Goal: Transaction & Acquisition: Book appointment/travel/reservation

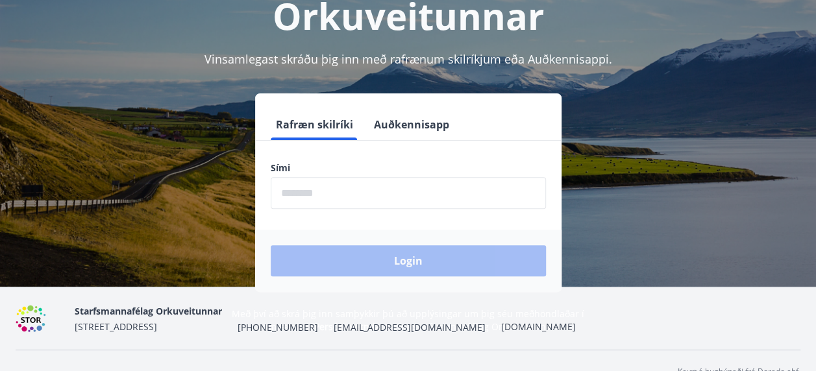
scroll to position [156, 0]
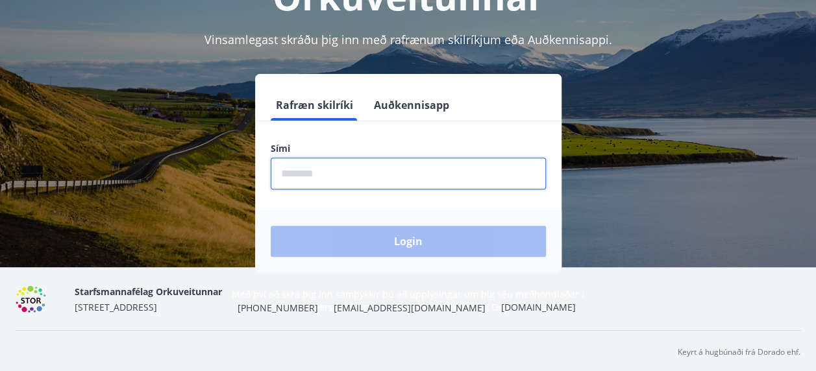
click at [340, 173] on input "phone" at bounding box center [408, 174] width 275 height 32
type input "********"
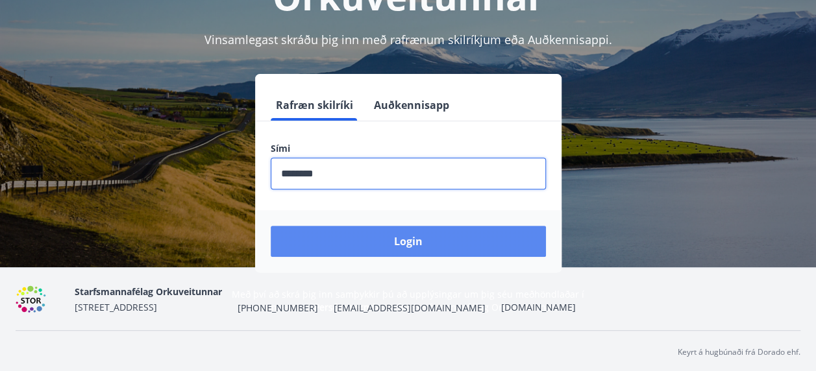
click at [405, 244] on button "Login" at bounding box center [408, 241] width 275 height 31
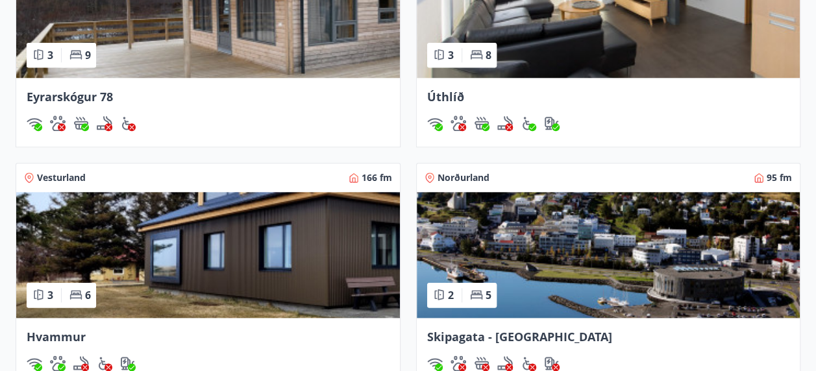
scroll to position [627, 0]
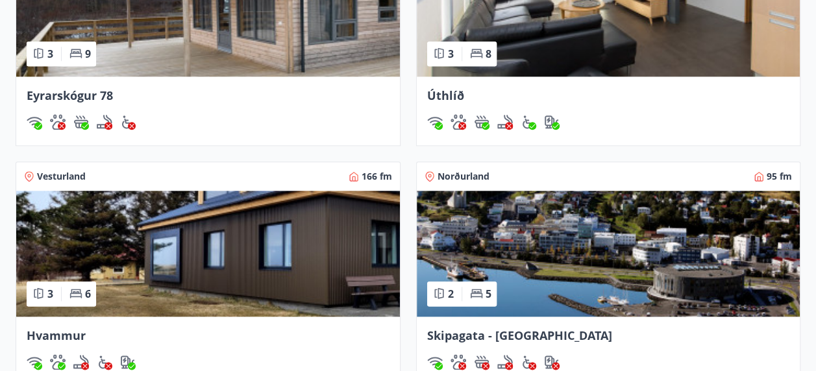
click at [457, 173] on span "Norðurland" at bounding box center [464, 176] width 52 height 13
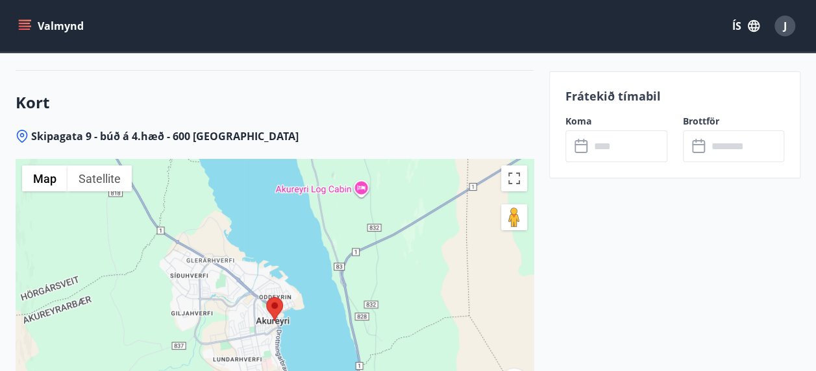
scroll to position [2439, 0]
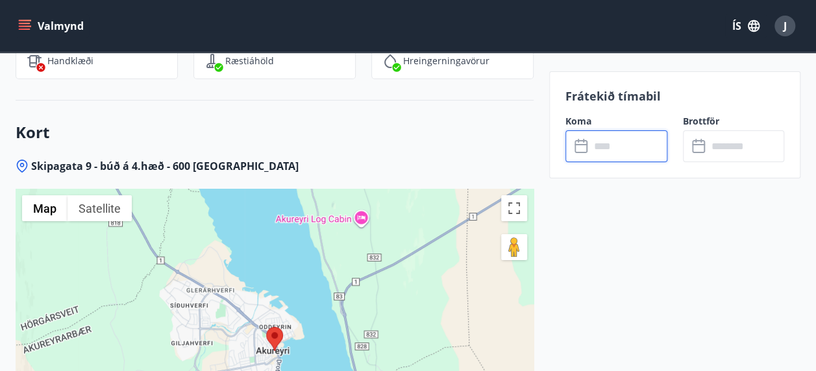
click at [615, 148] on input "text" at bounding box center [628, 146] width 77 height 32
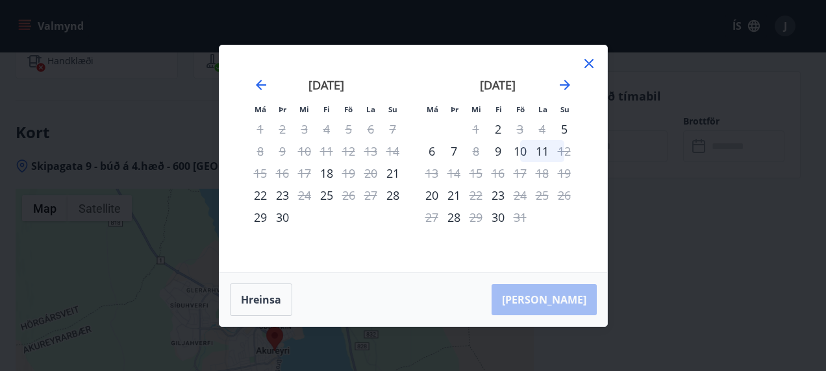
click at [560, 300] on div "[PERSON_NAME]" at bounding box center [413, 299] width 388 height 53
click at [267, 300] on button "Hreinsa" at bounding box center [261, 300] width 62 height 32
click at [565, 82] on icon "Move forward to switch to the next month." at bounding box center [565, 85] width 10 height 10
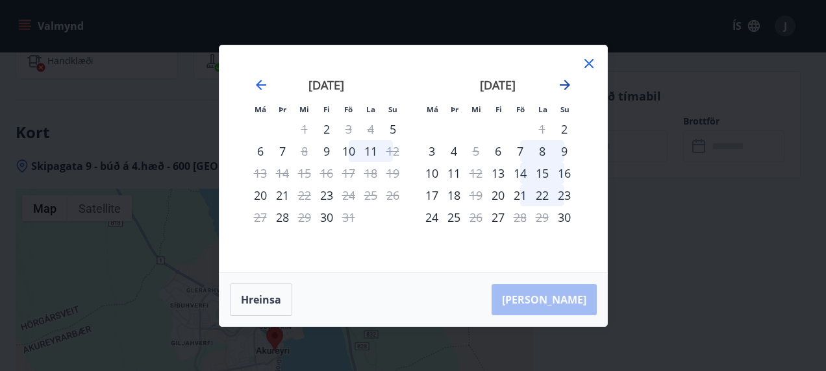
click at [565, 82] on icon "Move forward to switch to the next month." at bounding box center [565, 85] width 10 height 10
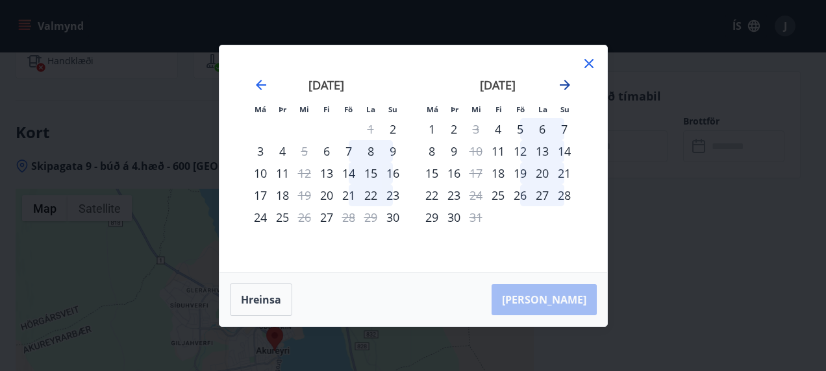
click at [565, 82] on icon "Move forward to switch to the next month." at bounding box center [565, 85] width 10 height 10
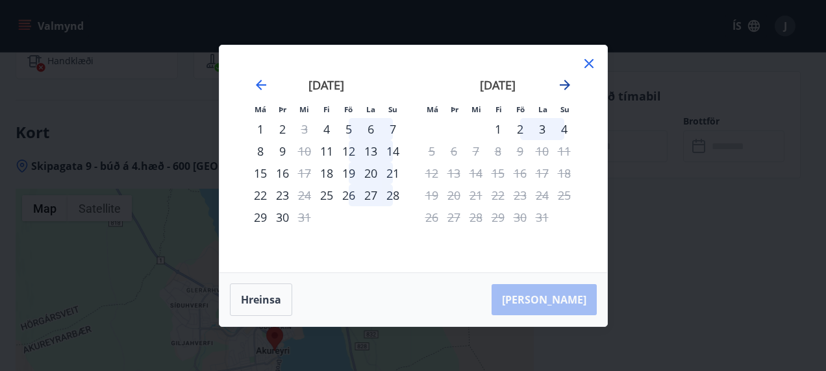
click at [565, 82] on icon "Move forward to switch to the next month." at bounding box center [565, 85] width 10 height 10
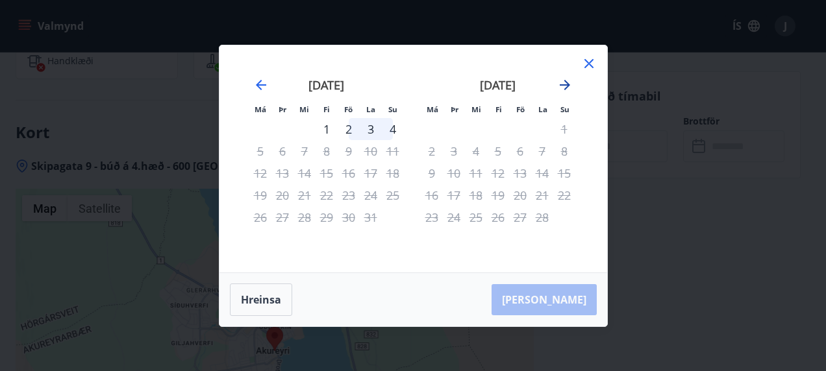
click at [565, 82] on icon "Move forward to switch to the next month." at bounding box center [565, 85] width 10 height 10
click at [263, 81] on icon "Move backward to switch to the previous month." at bounding box center [261, 85] width 16 height 16
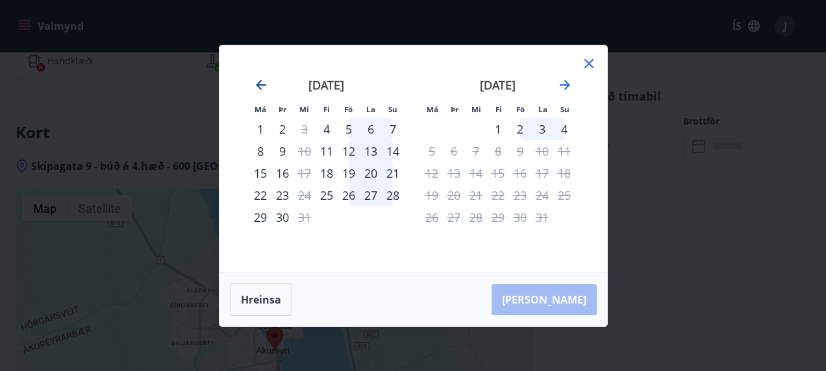
click at [263, 81] on icon "Move backward to switch to the previous month." at bounding box center [261, 85] width 16 height 16
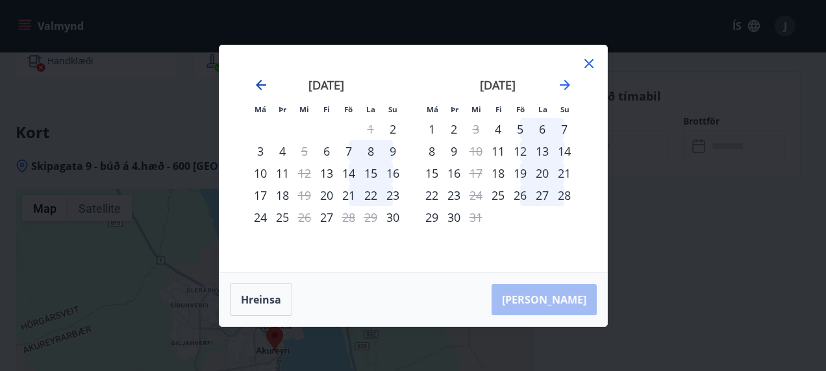
click at [261, 86] on icon "Move backward to switch to the previous month." at bounding box center [261, 85] width 16 height 16
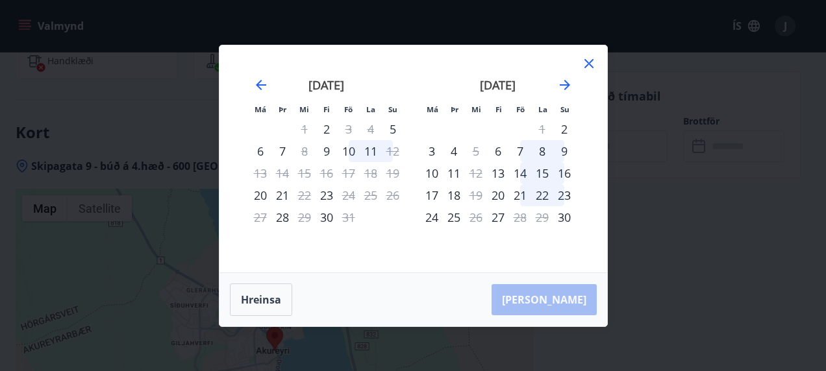
click at [584, 64] on icon at bounding box center [589, 64] width 16 height 16
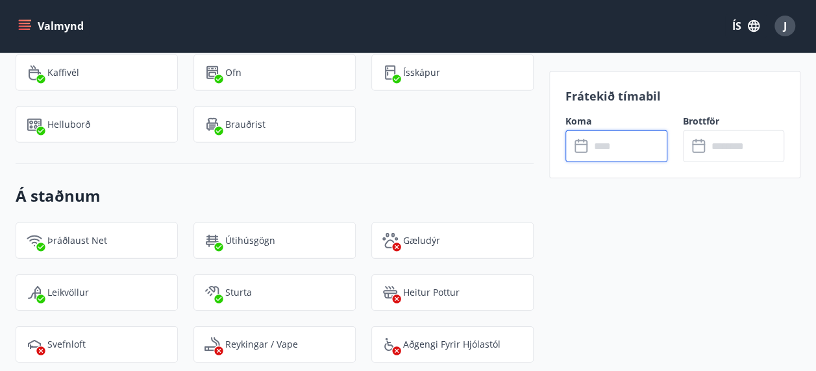
scroll to position [1763, 0]
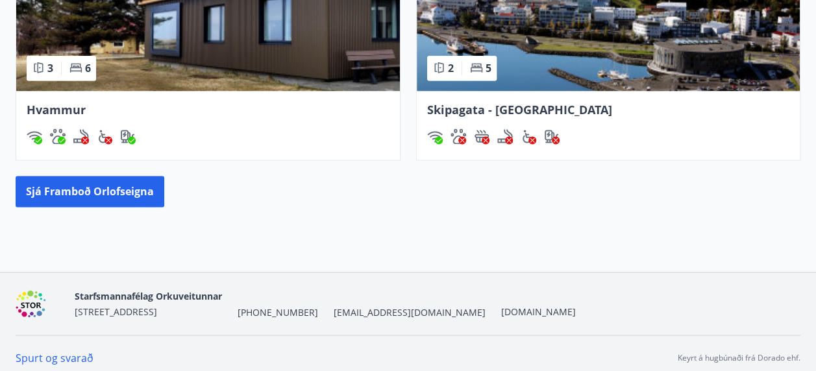
scroll to position [861, 0]
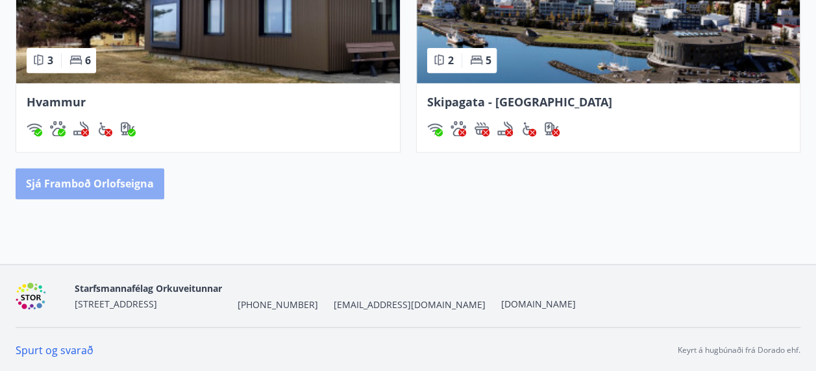
click at [103, 179] on button "Sjá framboð orlofseigna" at bounding box center [90, 183] width 149 height 31
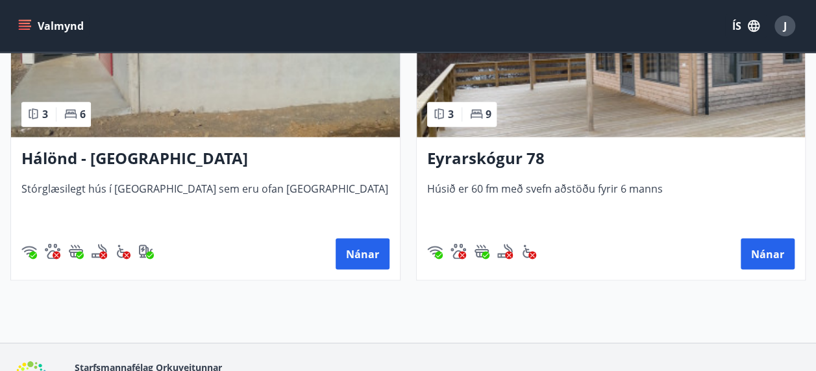
scroll to position [1023, 0]
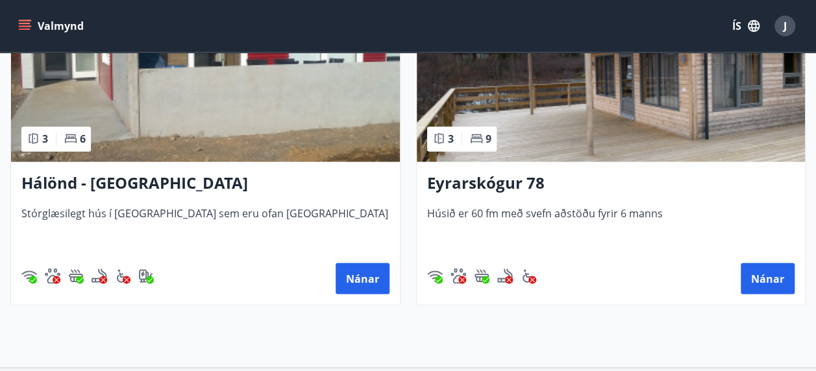
click at [133, 180] on h3 "Hálönd - [GEOGRAPHIC_DATA]" at bounding box center [205, 183] width 368 height 23
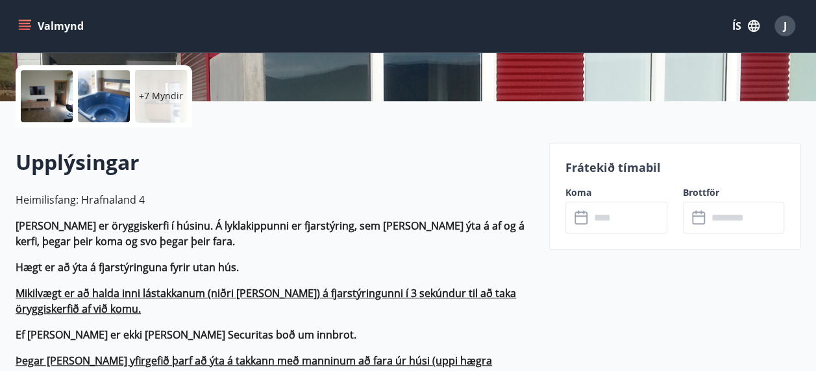
scroll to position [416, 0]
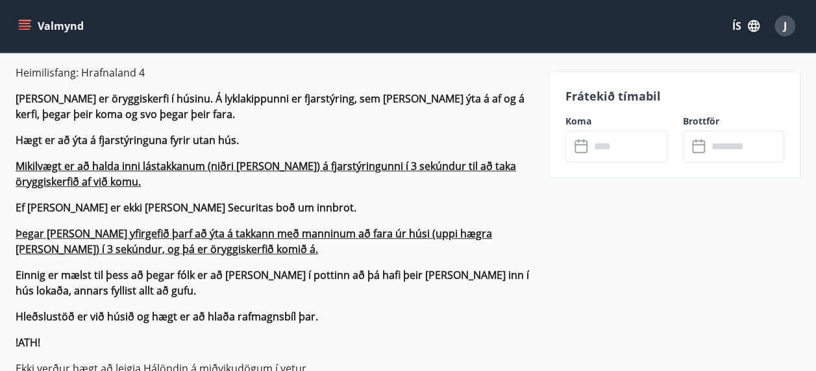
click at [581, 145] on icon at bounding box center [583, 147] width 16 height 16
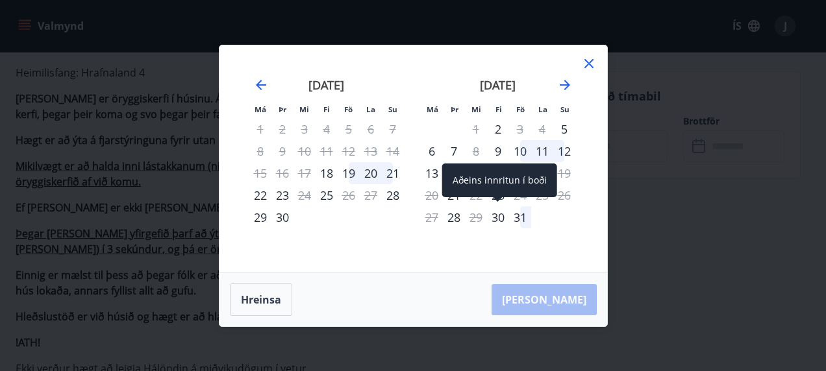
click at [495, 219] on div "30" at bounding box center [498, 217] width 22 height 22
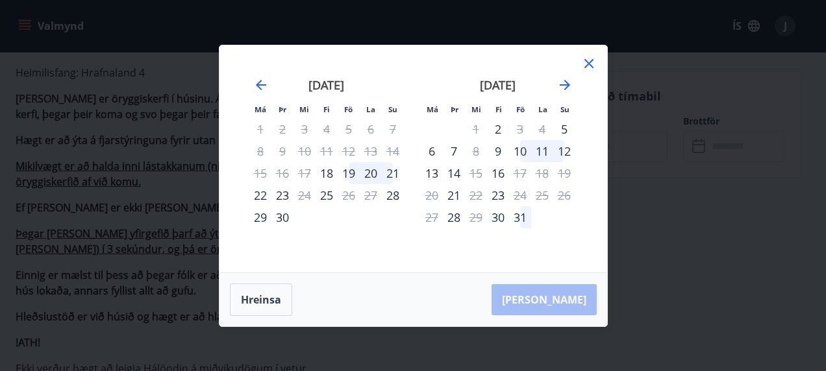
click at [562, 297] on div "[PERSON_NAME]" at bounding box center [413, 299] width 388 height 53
click at [543, 172] on div "18" at bounding box center [542, 173] width 22 height 22
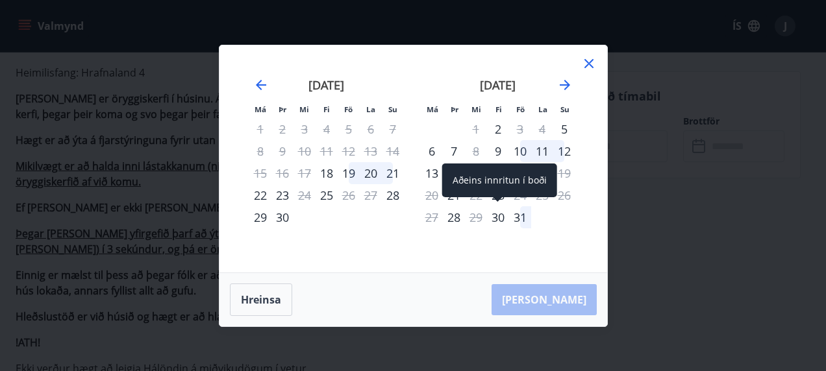
click at [497, 217] on div "30" at bounding box center [498, 217] width 22 height 22
click at [497, 218] on div "30" at bounding box center [498, 217] width 22 height 22
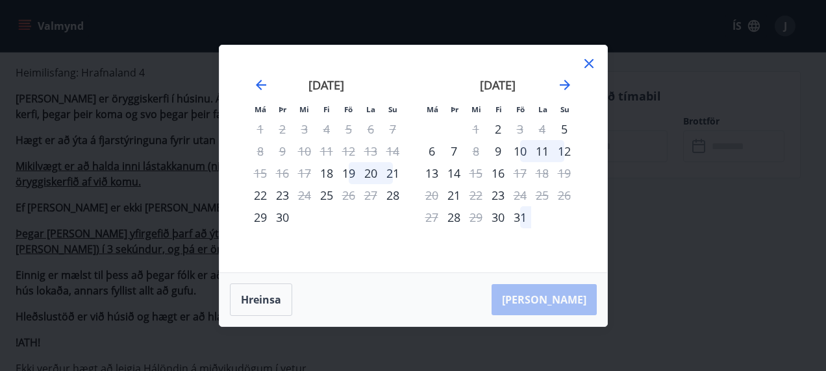
click at [514, 216] on div "31" at bounding box center [520, 217] width 22 height 22
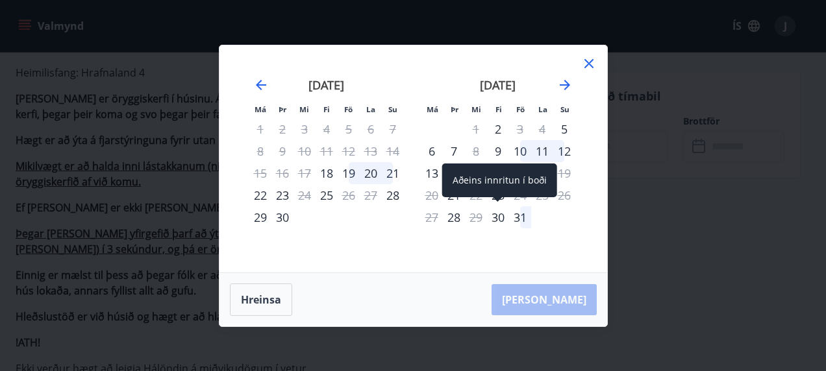
click at [501, 216] on div "30" at bounding box center [498, 217] width 22 height 22
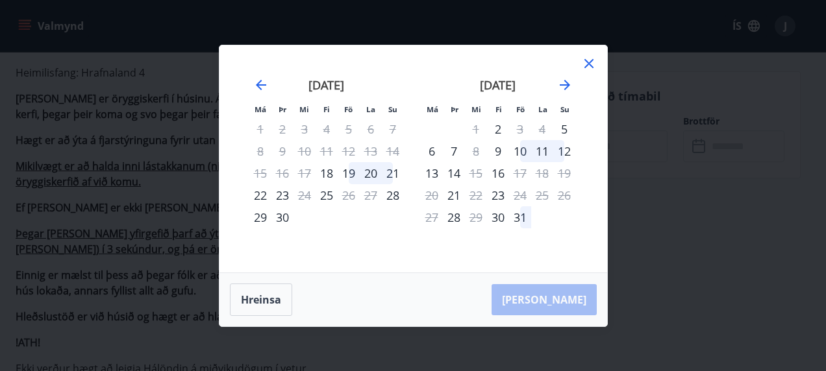
click at [467, 270] on div "Má Þr Mi Fi Fö La Su Má Þr Mi Fi Fö La Su [DATE] 1 2 3 4 5 6 7 8 9 10 11 12 13 …" at bounding box center [413, 158] width 388 height 227
click at [551, 296] on div "[PERSON_NAME]" at bounding box center [413, 299] width 388 height 53
click at [590, 66] on icon at bounding box center [588, 63] width 9 height 9
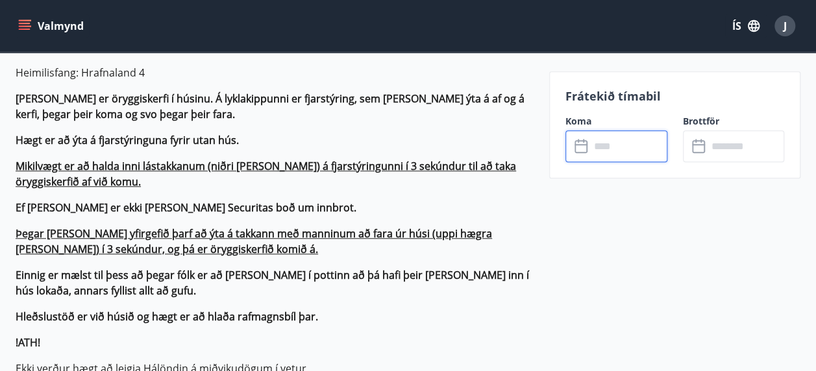
click at [609, 149] on input "text" at bounding box center [628, 146] width 77 height 32
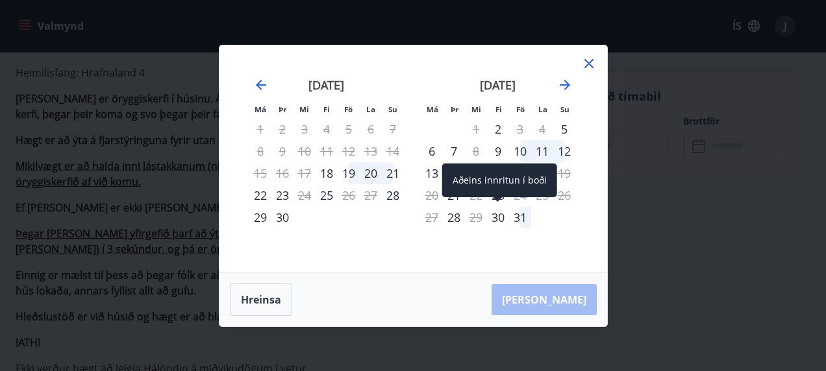
click at [496, 216] on div "30" at bounding box center [498, 217] width 22 height 22
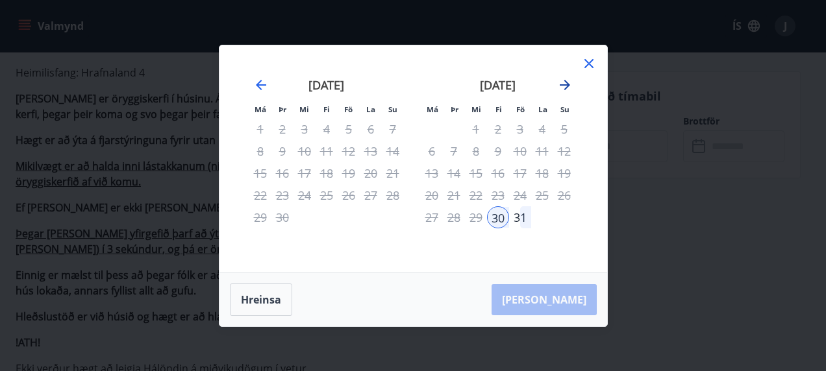
click at [565, 84] on icon "Move forward to switch to the next month." at bounding box center [565, 85] width 10 height 10
click at [432, 148] on div "3" at bounding box center [432, 151] width 22 height 22
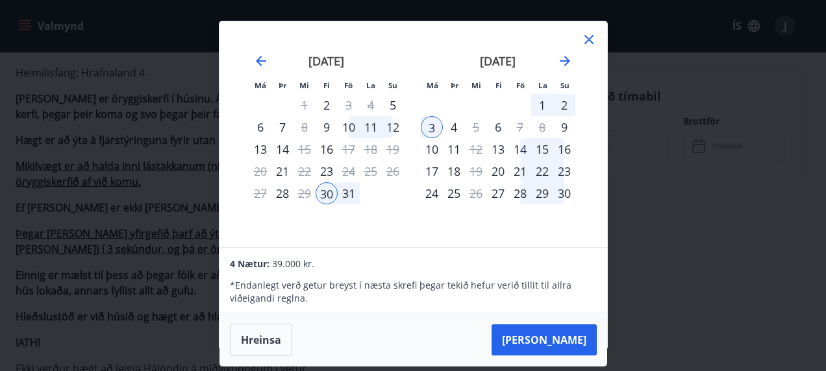
click at [453, 125] on div "4" at bounding box center [454, 127] width 22 height 22
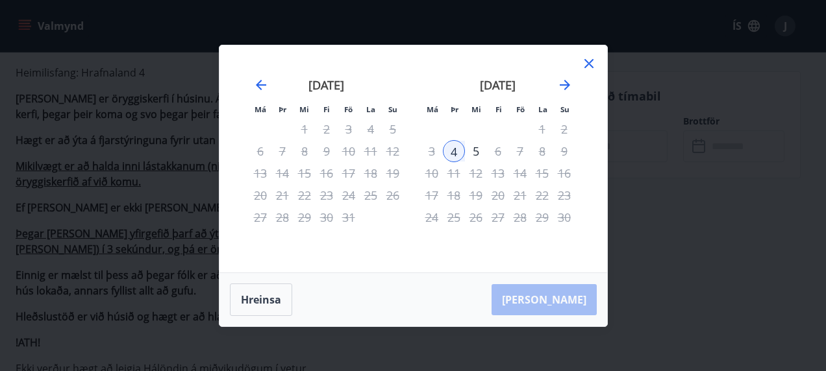
click at [556, 303] on div "[PERSON_NAME]" at bounding box center [413, 299] width 388 height 53
click at [261, 83] on icon "Move backward to switch to the previous month." at bounding box center [261, 85] width 16 height 16
click at [559, 295] on div "[PERSON_NAME]" at bounding box center [413, 299] width 388 height 53
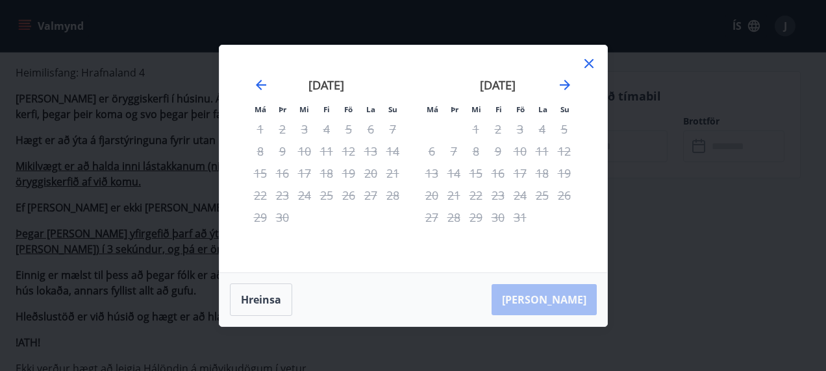
click at [588, 62] on icon at bounding box center [589, 64] width 16 height 16
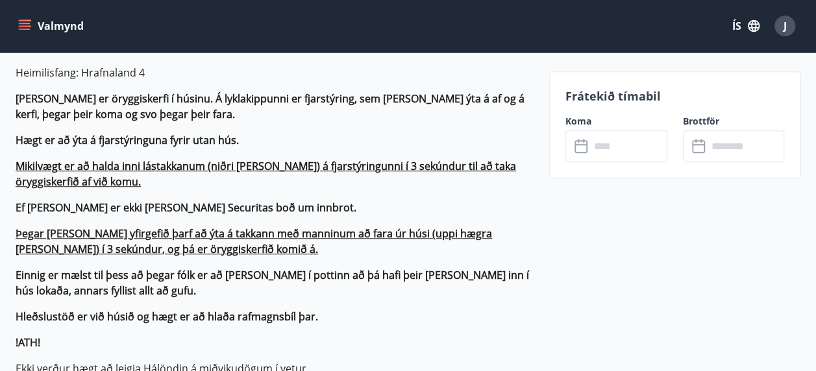
click at [579, 148] on icon at bounding box center [583, 147] width 16 height 16
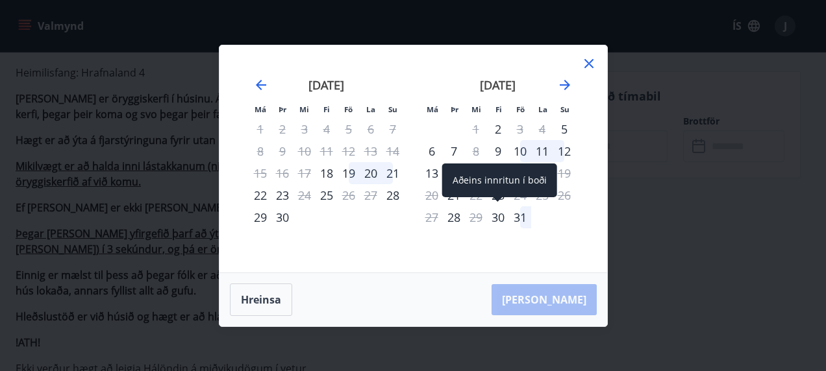
click at [499, 215] on div "30" at bounding box center [498, 217] width 22 height 22
click at [497, 213] on div "30" at bounding box center [498, 217] width 22 height 22
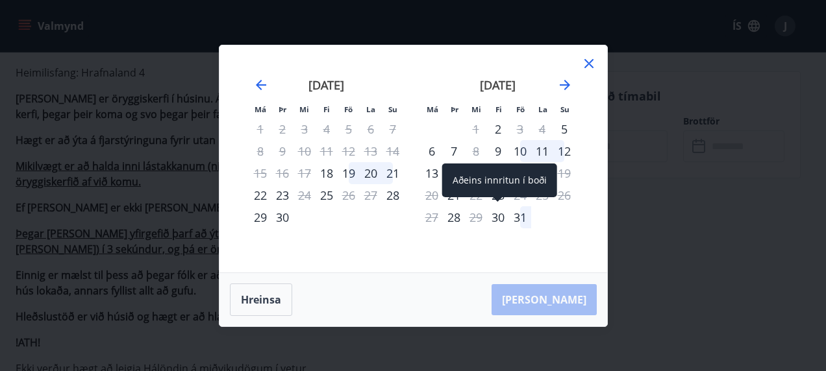
click at [497, 215] on div "30" at bounding box center [498, 217] width 22 height 22
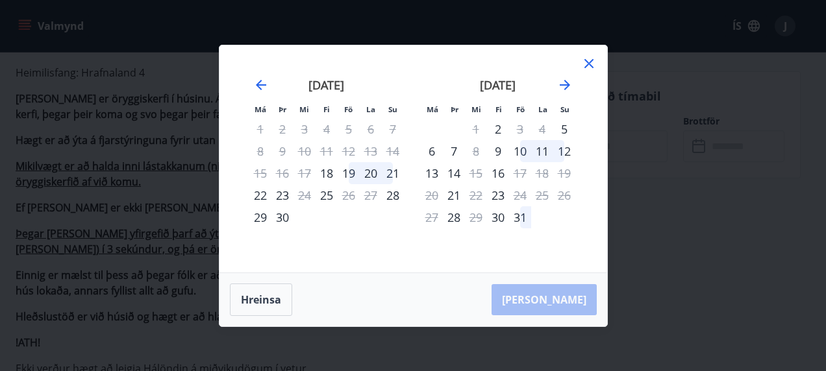
click at [566, 304] on div "[PERSON_NAME]" at bounding box center [413, 299] width 388 height 53
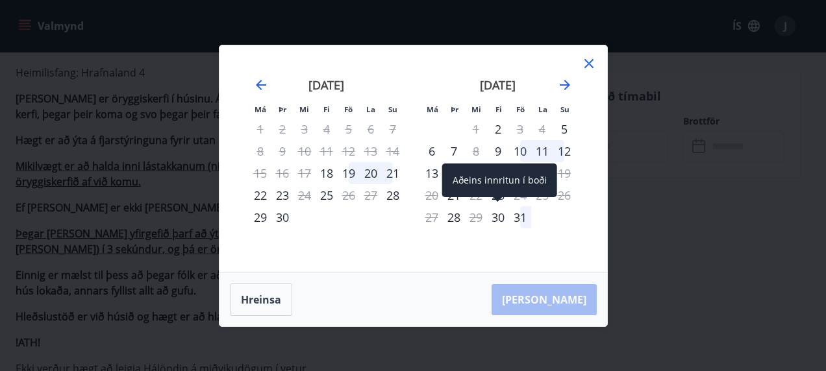
click at [495, 212] on div "30" at bounding box center [498, 217] width 22 height 22
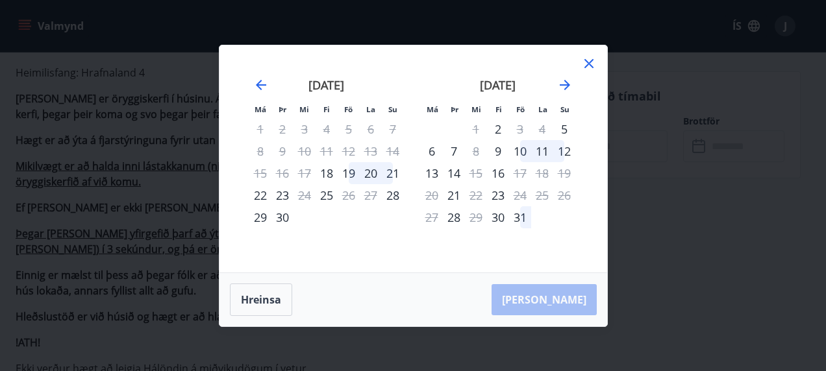
click at [551, 299] on div "[PERSON_NAME]" at bounding box center [413, 299] width 388 height 53
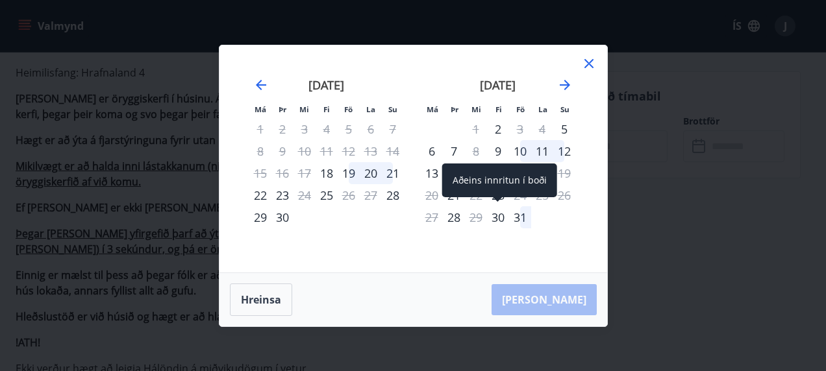
click at [495, 213] on div "30" at bounding box center [498, 217] width 22 height 22
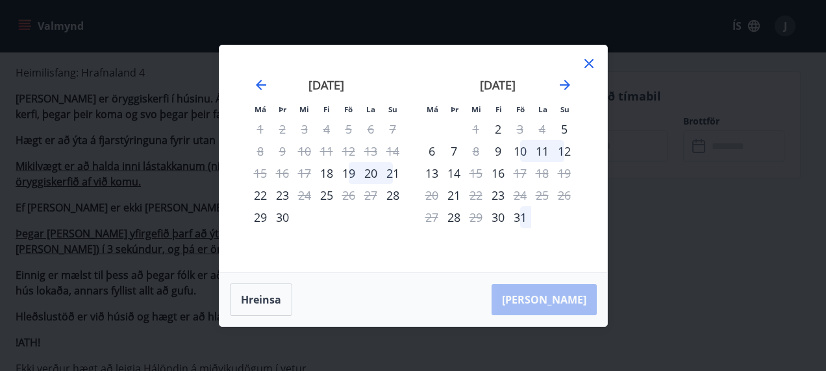
click at [559, 307] on div "[PERSON_NAME]" at bounding box center [413, 299] width 388 height 53
click at [255, 297] on button "Hreinsa" at bounding box center [261, 300] width 62 height 32
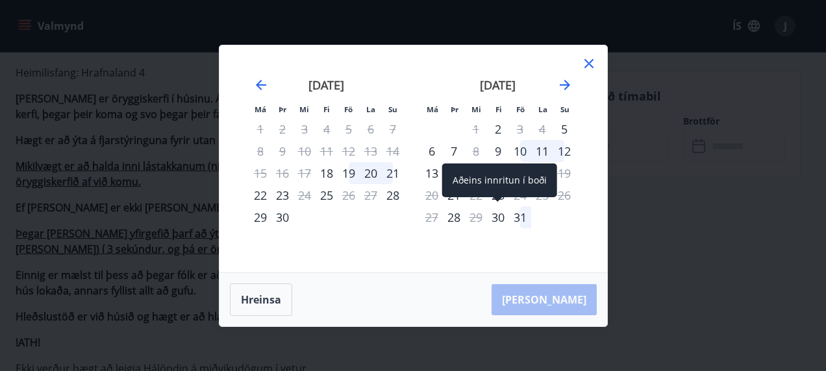
click at [499, 216] on div "30" at bounding box center [498, 217] width 22 height 22
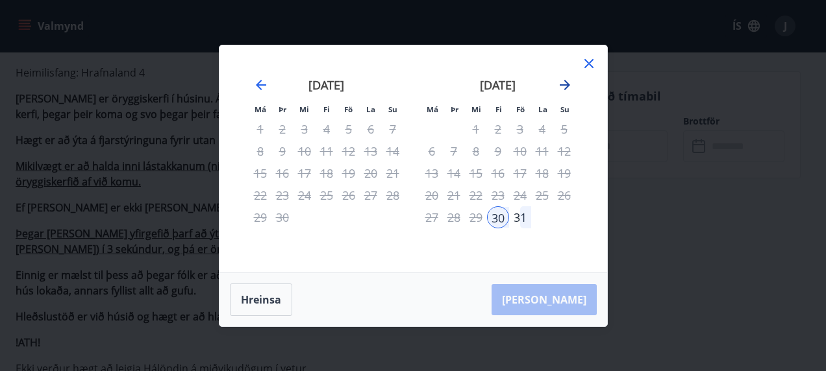
click at [564, 85] on icon "Move forward to switch to the next month." at bounding box center [565, 85] width 10 height 10
click at [453, 149] on div "4" at bounding box center [454, 151] width 22 height 22
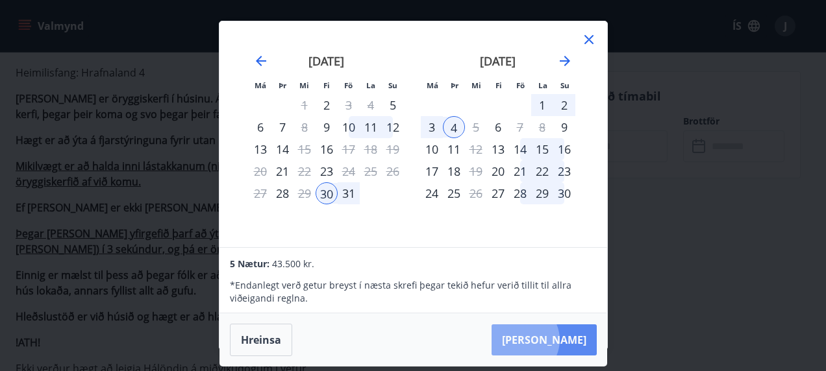
click at [560, 340] on button "[PERSON_NAME]" at bounding box center [543, 340] width 105 height 31
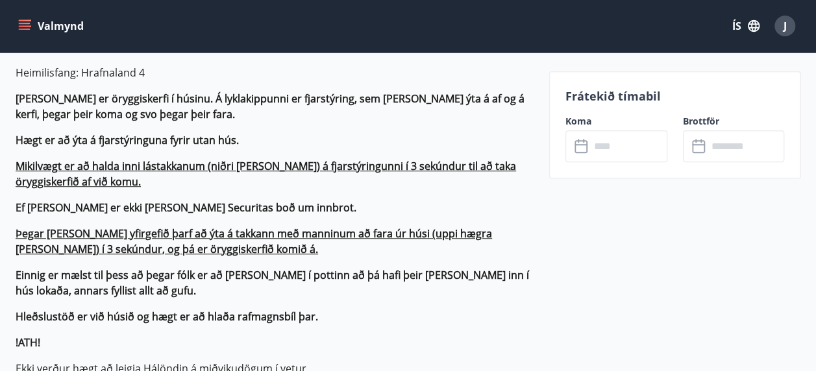
type input "******"
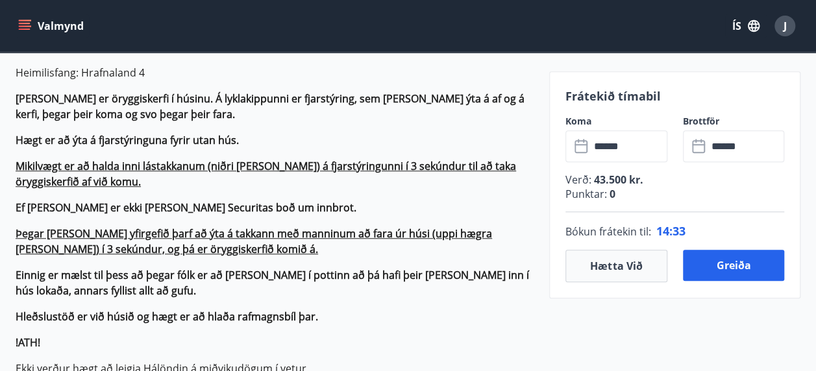
click at [701, 149] on icon at bounding box center [700, 147] width 16 height 16
drag, startPoint x: 701, startPoint y: 149, endPoint x: 717, endPoint y: 144, distance: 16.4
click at [717, 144] on input "******" at bounding box center [746, 146] width 77 height 32
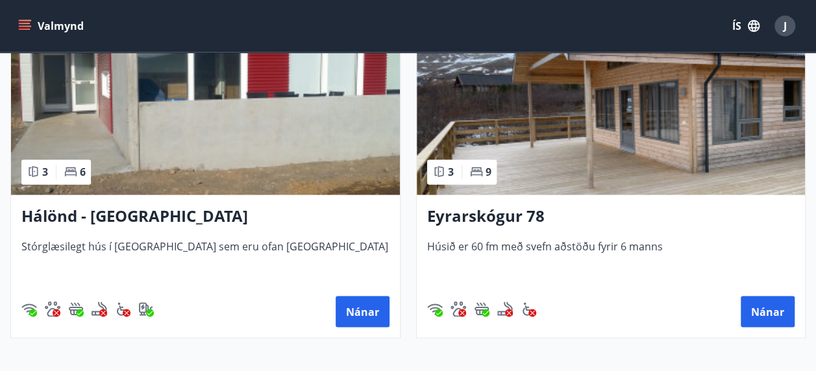
scroll to position [1013, 0]
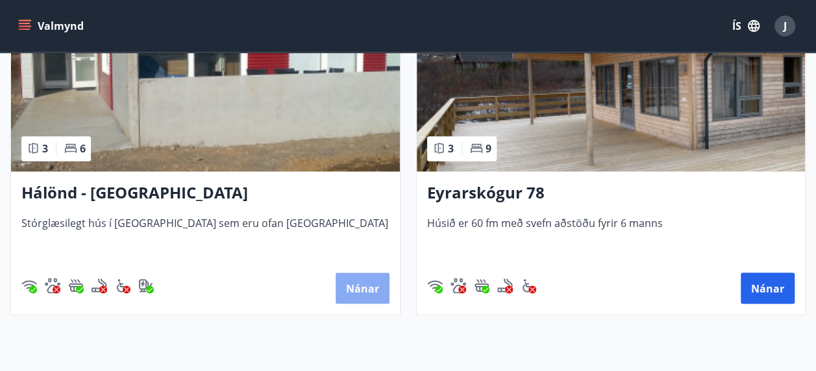
click at [364, 283] on button "Nánar" at bounding box center [363, 288] width 54 height 31
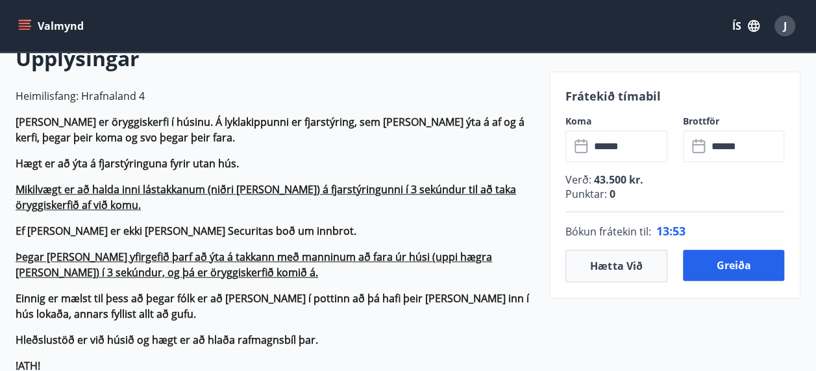
scroll to position [390, 0]
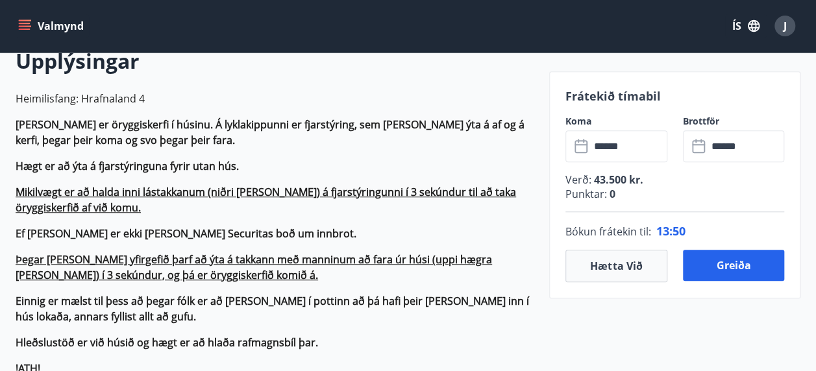
click at [697, 145] on icon at bounding box center [700, 147] width 16 height 16
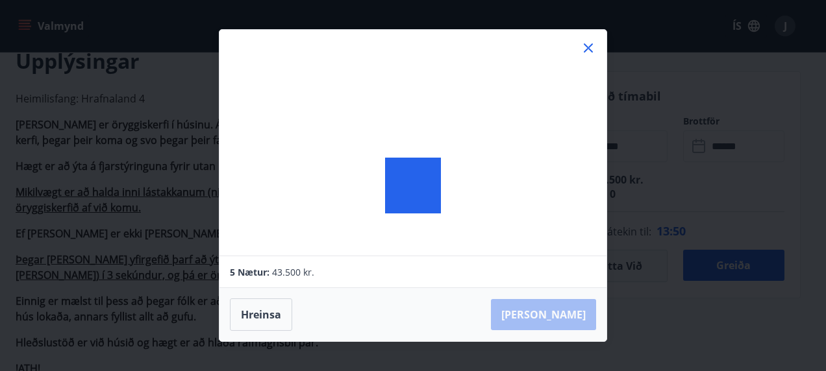
click at [697, 145] on div "5 Nætur: 43.500 kr. Hreinsa Taka Frá" at bounding box center [413, 185] width 826 height 371
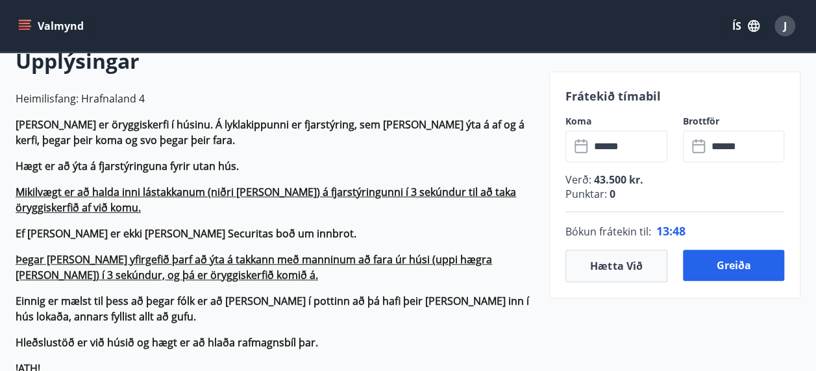
click at [697, 145] on icon at bounding box center [700, 147] width 16 height 16
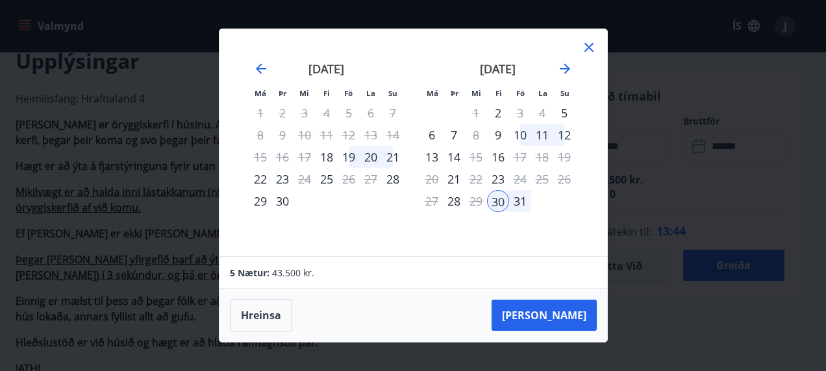
click at [591, 43] on icon at bounding box center [589, 48] width 16 height 16
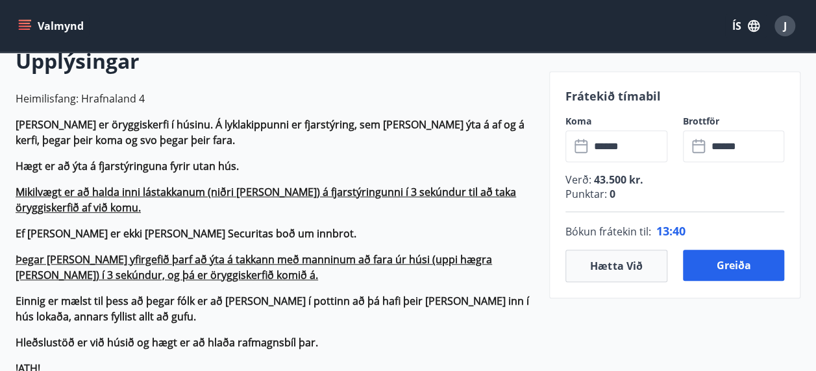
click at [703, 144] on icon at bounding box center [698, 144] width 13 height 1
drag, startPoint x: 703, startPoint y: 143, endPoint x: 695, endPoint y: 145, distance: 7.9
click at [695, 145] on icon at bounding box center [700, 147] width 16 height 16
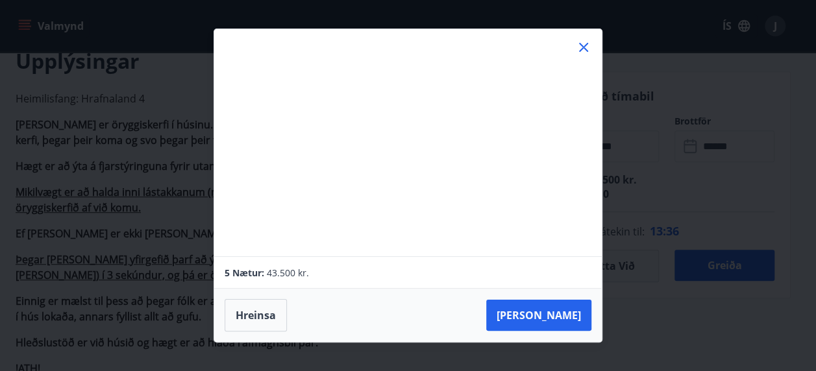
click at [695, 145] on div "Má Þr Mi Fi Fö La Su Má Þr Mi Fi Fö La Su [DATE] 1 2 3 4 5 6 7 8 9 10 11 12 13 …" at bounding box center [408, 185] width 816 height 371
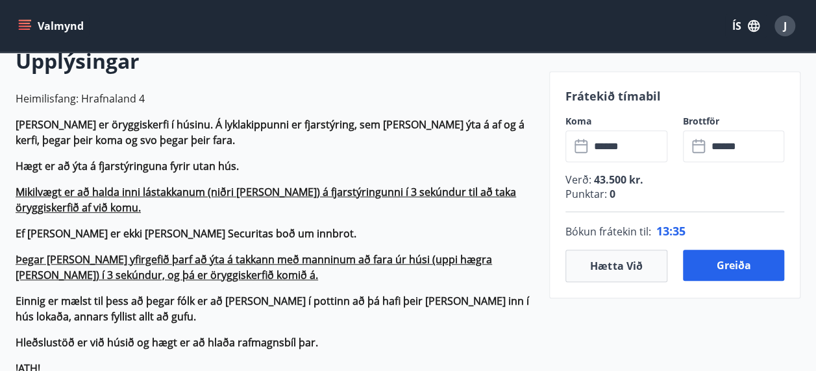
click at [695, 145] on icon at bounding box center [700, 147] width 16 height 16
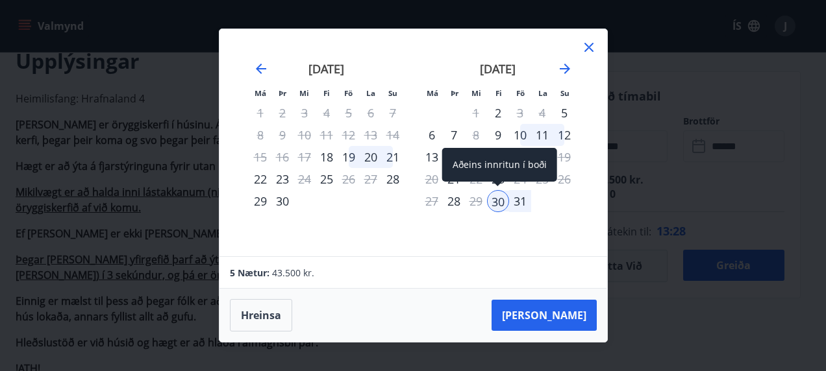
click at [497, 195] on div "30" at bounding box center [498, 201] width 22 height 22
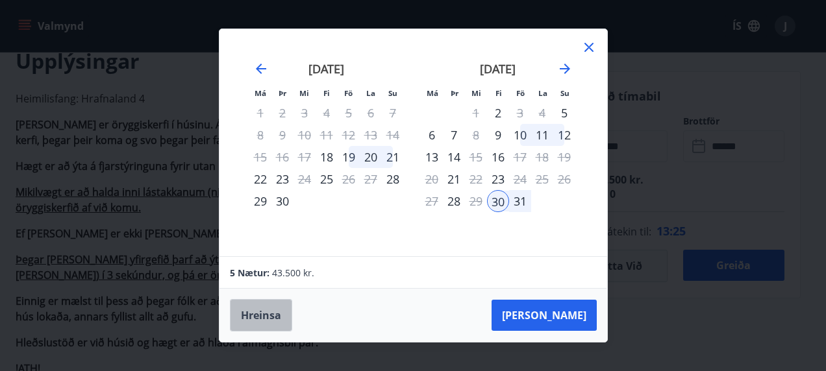
click at [255, 315] on button "Hreinsa" at bounding box center [261, 315] width 62 height 32
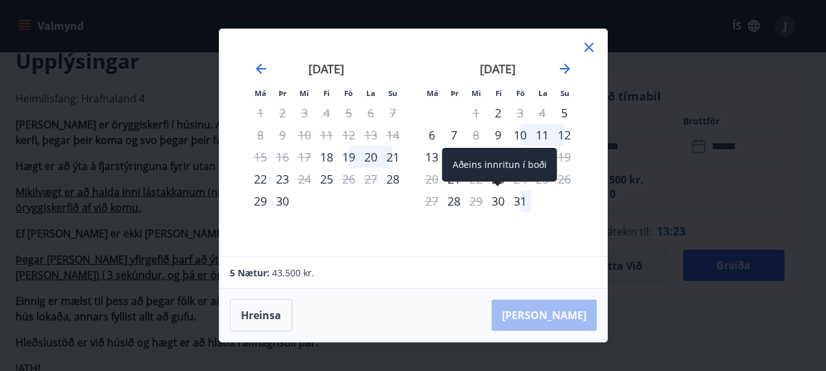
click at [496, 201] on div "30" at bounding box center [498, 201] width 22 height 22
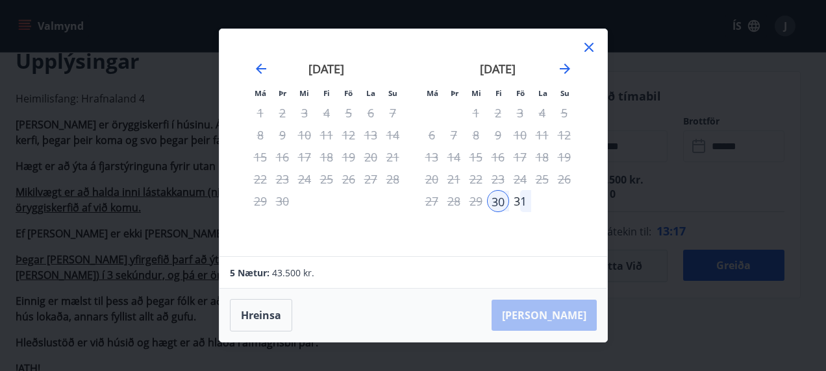
click at [588, 45] on icon at bounding box center [589, 48] width 16 height 16
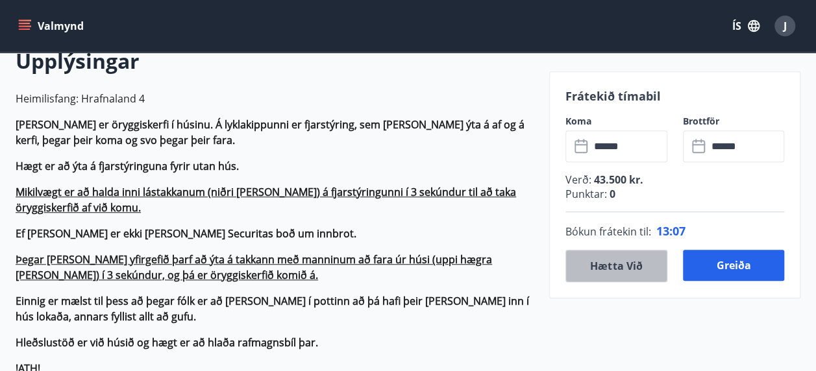
click at [613, 264] on button "Hætta við" at bounding box center [616, 266] width 102 height 32
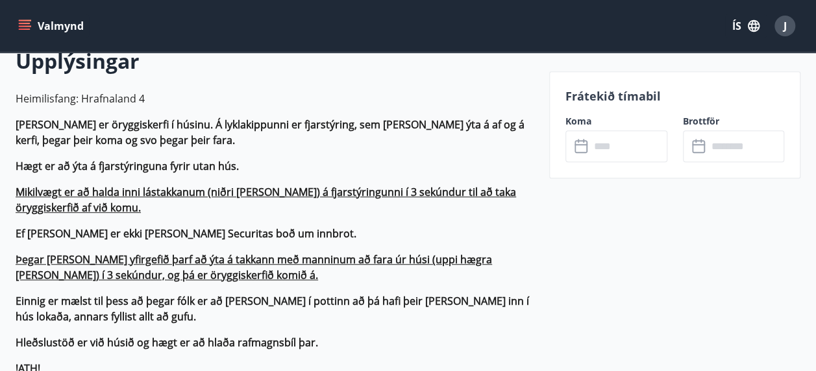
click at [582, 145] on icon at bounding box center [583, 147] width 16 height 16
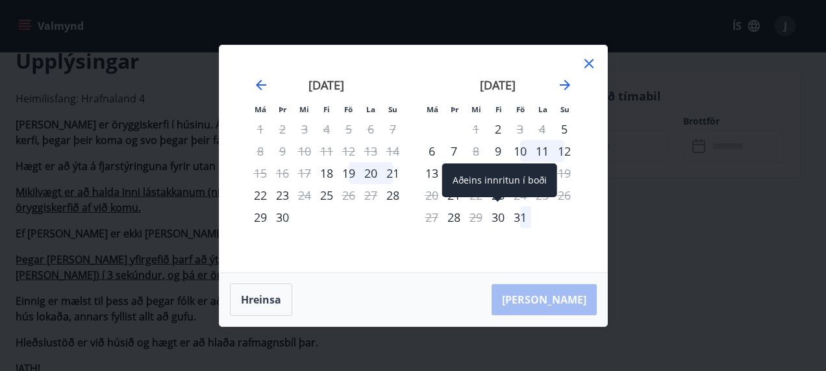
click at [501, 217] on div "30" at bounding box center [498, 217] width 22 height 22
click at [499, 214] on div "30" at bounding box center [498, 217] width 22 height 22
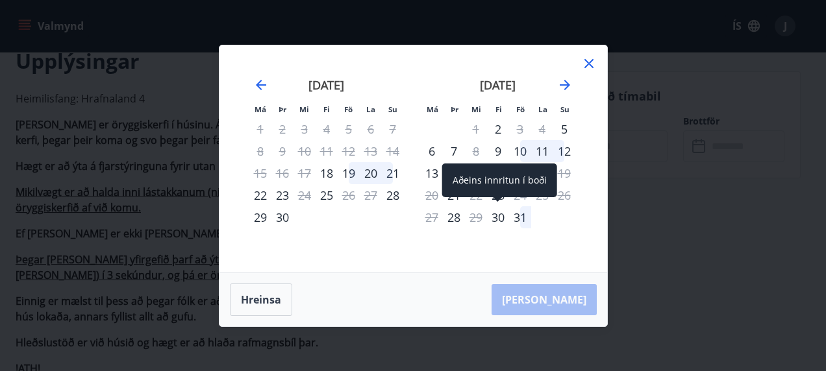
click at [499, 214] on div "30" at bounding box center [498, 217] width 22 height 22
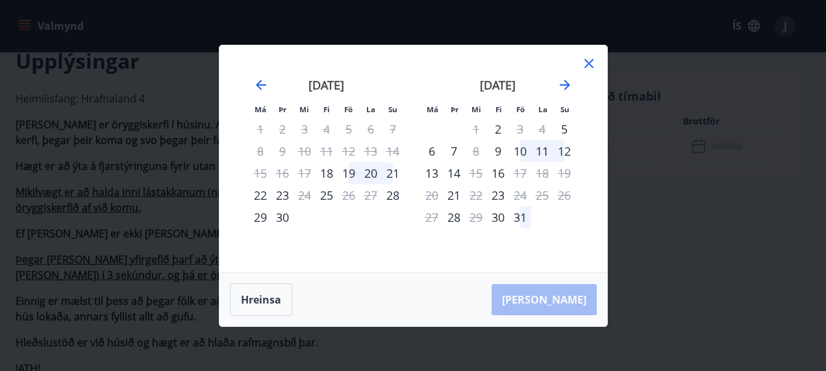
click at [547, 292] on div "[PERSON_NAME]" at bounding box center [413, 299] width 388 height 53
click at [547, 304] on div "[PERSON_NAME]" at bounding box center [413, 299] width 388 height 53
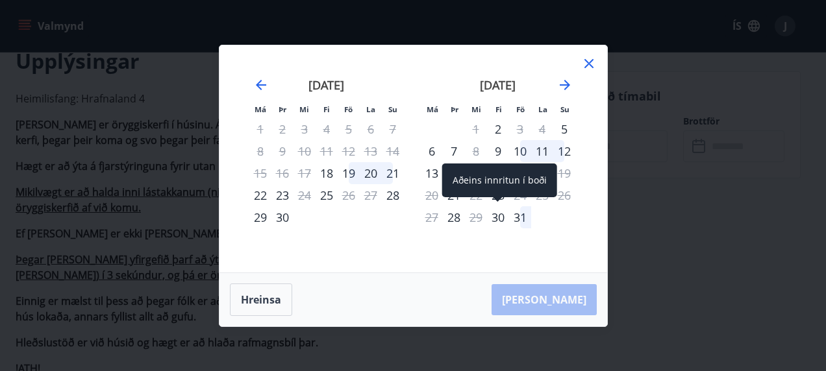
click at [499, 212] on div "30" at bounding box center [498, 217] width 22 height 22
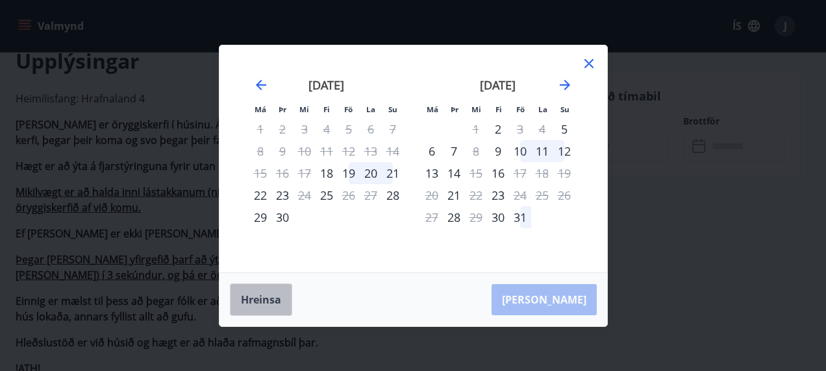
click at [255, 301] on button "Hreinsa" at bounding box center [261, 300] width 62 height 32
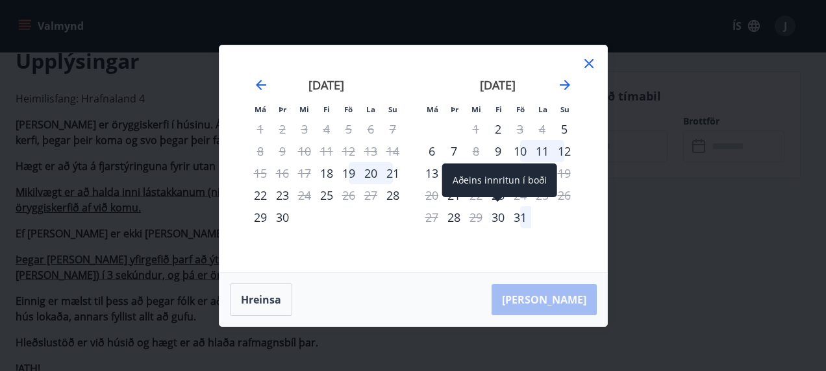
click at [497, 217] on div "30" at bounding box center [498, 217] width 22 height 22
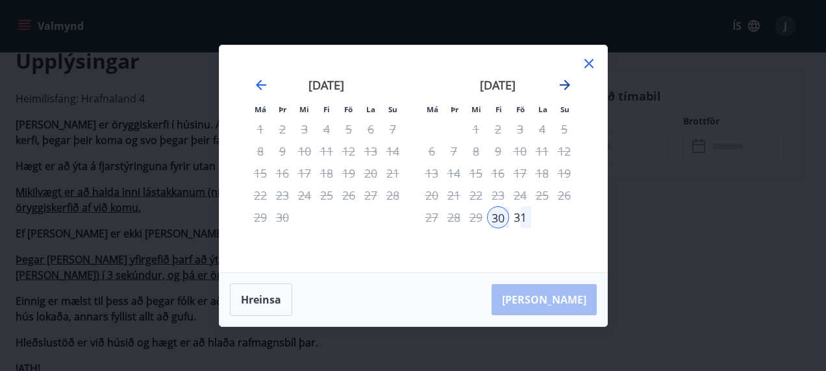
click at [563, 84] on icon "Move forward to switch to the next month." at bounding box center [565, 85] width 16 height 16
click at [430, 147] on div "3" at bounding box center [432, 151] width 22 height 22
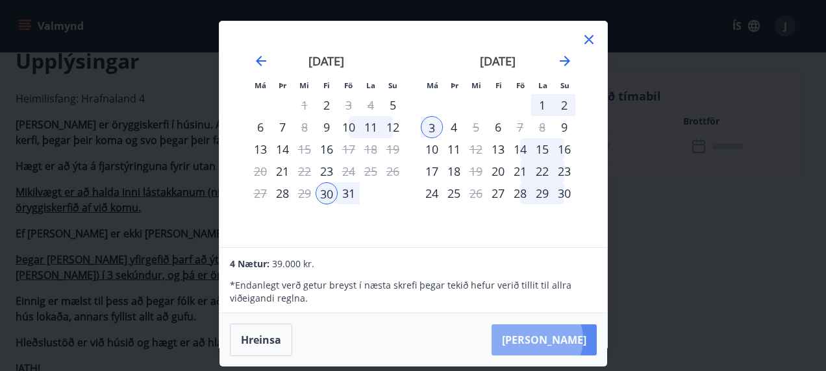
click at [577, 339] on button "[PERSON_NAME]" at bounding box center [543, 340] width 105 height 31
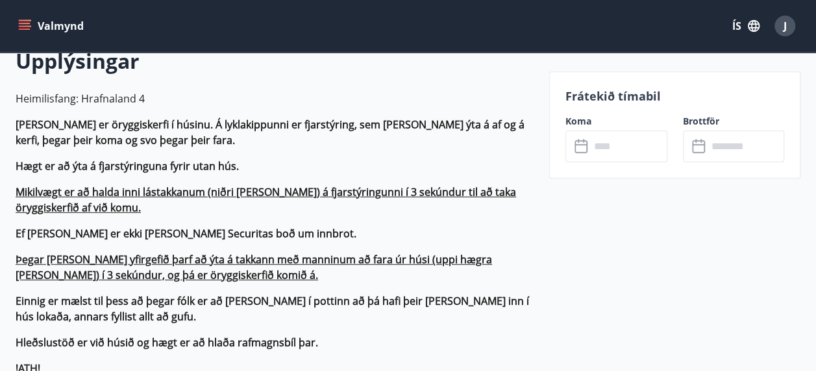
type input "******"
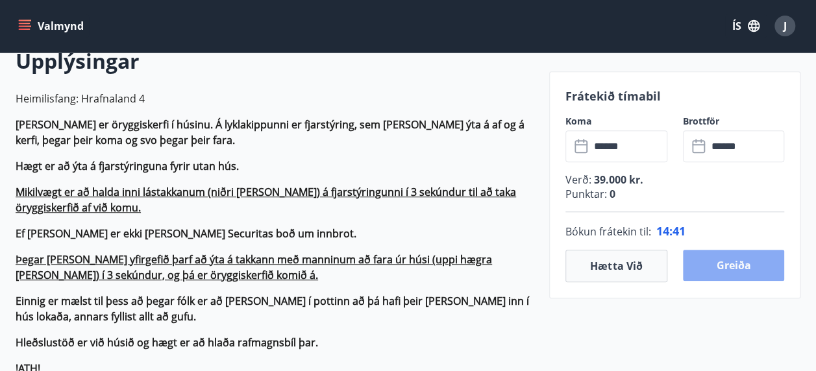
click at [725, 265] on button "Greiða" at bounding box center [734, 265] width 102 height 31
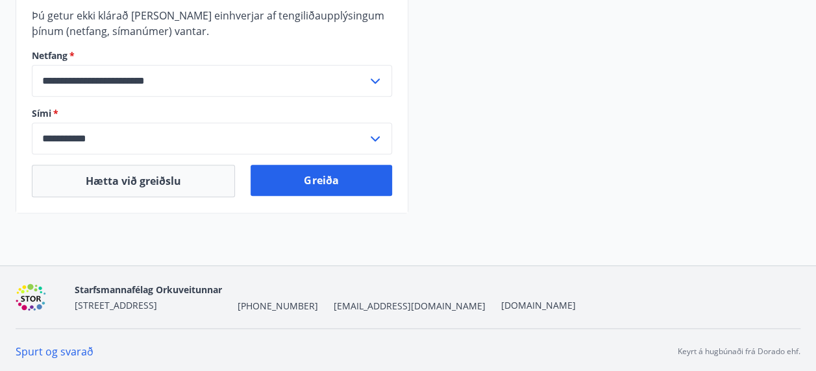
scroll to position [469, 0]
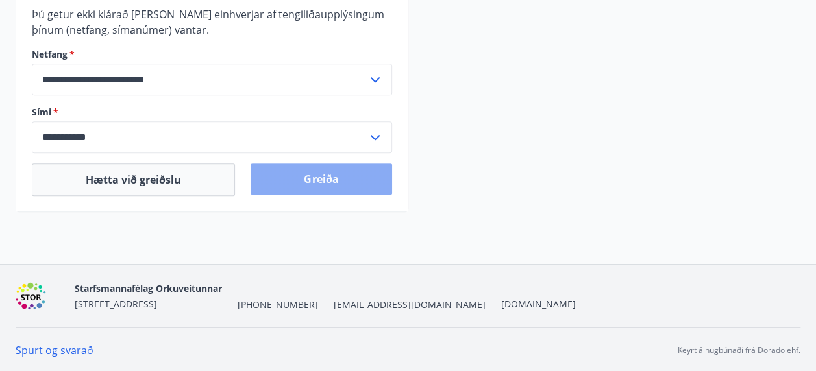
click at [329, 172] on button "Greiða" at bounding box center [321, 179] width 141 height 31
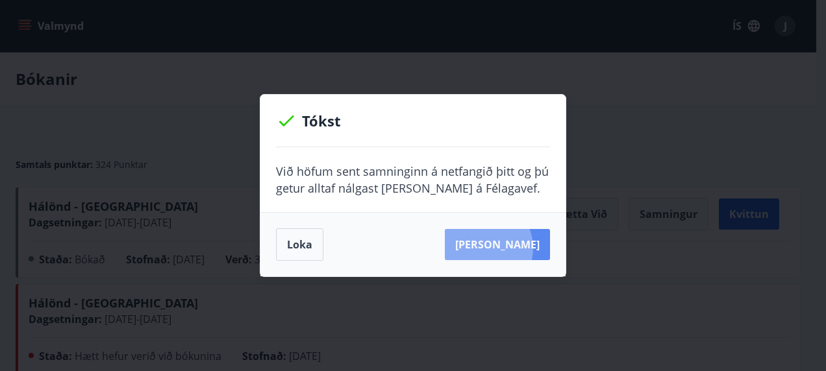
click at [500, 248] on button "Sjá samning" at bounding box center [497, 244] width 105 height 31
click at [519, 245] on button "Sjá samning" at bounding box center [497, 244] width 105 height 31
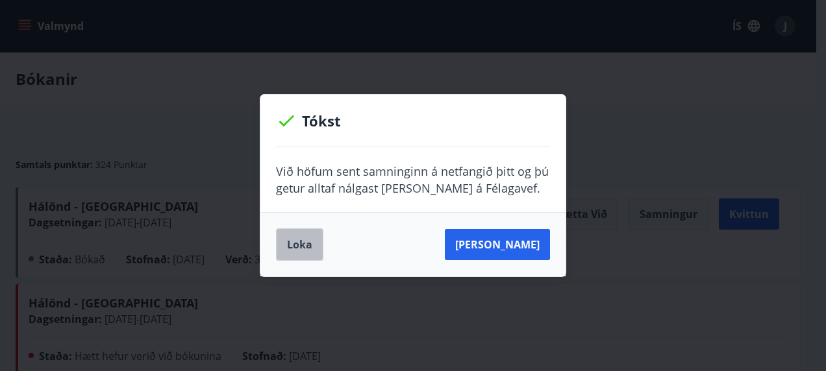
click at [291, 241] on button "Loka" at bounding box center [299, 245] width 47 height 32
